Goal: Find contact information: Find contact information

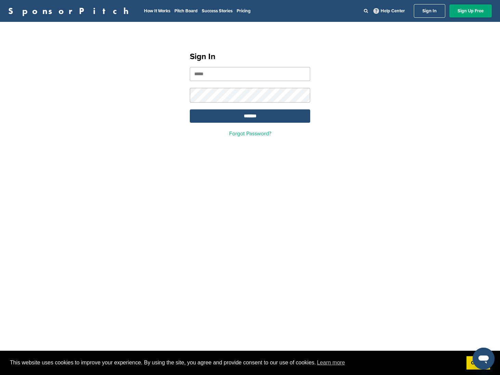
click at [207, 76] on input "email" at bounding box center [250, 74] width 120 height 14
click at [210, 74] on input "email" at bounding box center [250, 74] width 120 height 14
type input "**********"
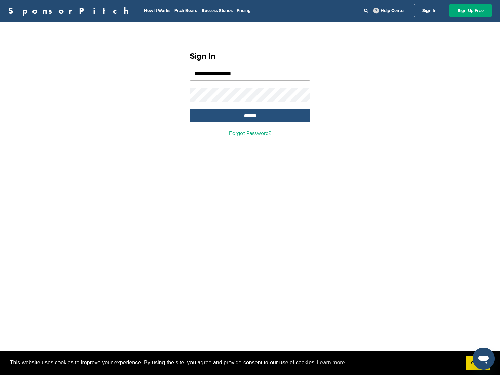
click at [245, 113] on input "*******" at bounding box center [250, 115] width 120 height 13
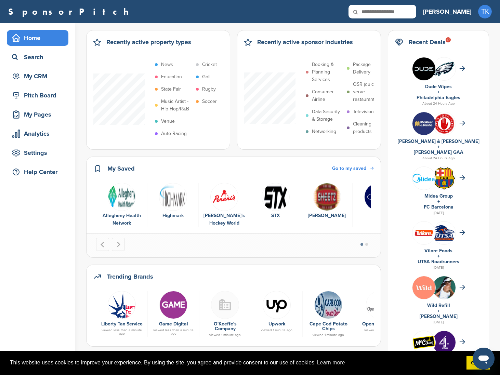
click at [330, 204] on img "5 of 6" at bounding box center [327, 197] width 28 height 28
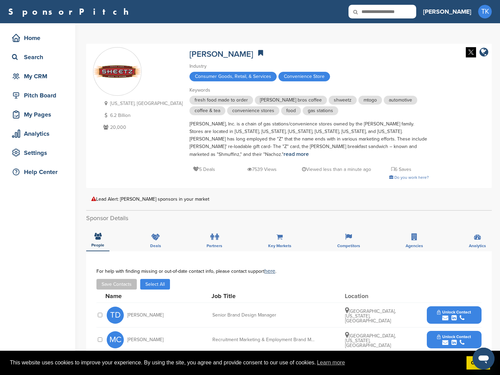
click at [465, 12] on h3 "[PERSON_NAME]" at bounding box center [447, 12] width 48 height 10
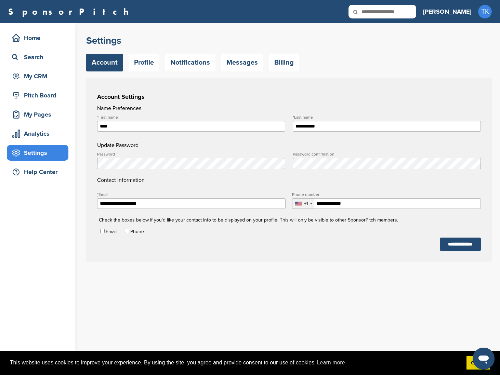
click at [145, 127] on input "****" at bounding box center [191, 126] width 188 height 11
type input "*"
click at [196, 36] on h2 "Settings" at bounding box center [288, 41] width 405 height 12
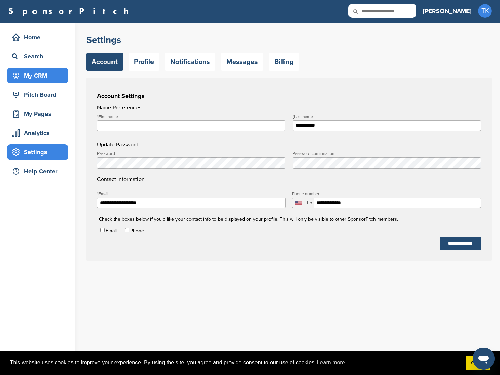
click at [28, 75] on div "My CRM" at bounding box center [39, 75] width 58 height 12
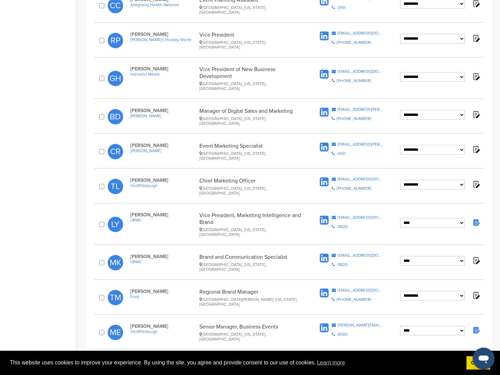
scroll to position [232, 0]
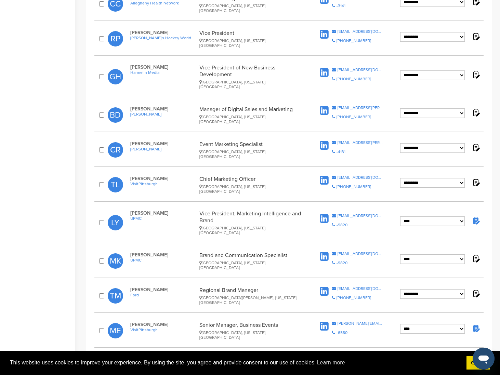
click at [135, 112] on span "[PERSON_NAME]" at bounding box center [163, 114] width 66 height 5
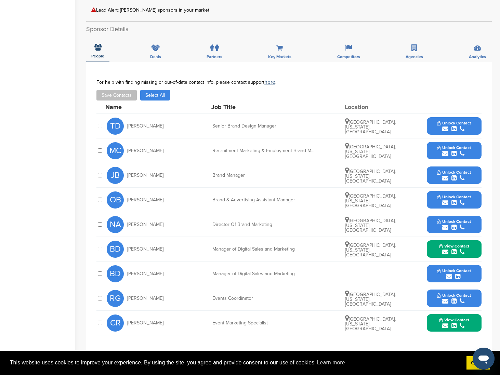
scroll to position [190, 0]
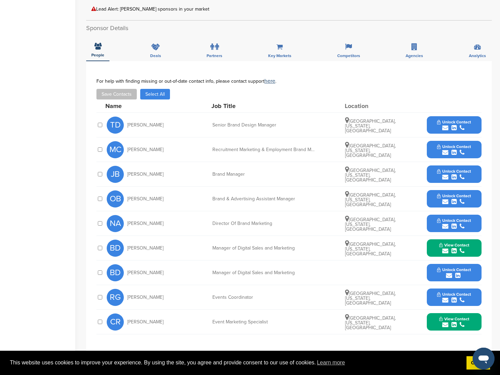
click at [444, 248] on icon "submit" at bounding box center [445, 251] width 6 height 6
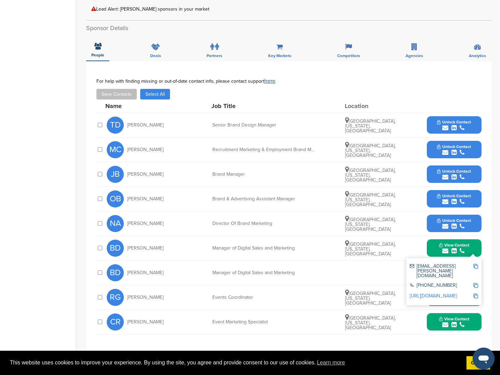
click at [417, 238] on div "BD [PERSON_NAME] Manager of Digital Sales and Marketing [GEOGRAPHIC_DATA], [US_…" at bounding box center [294, 248] width 375 height 24
click at [432, 293] on link "[URL][DOMAIN_NAME]" at bounding box center [432, 296] width 47 height 6
